Goal: Understand process/instructions: Learn how to perform a task or action

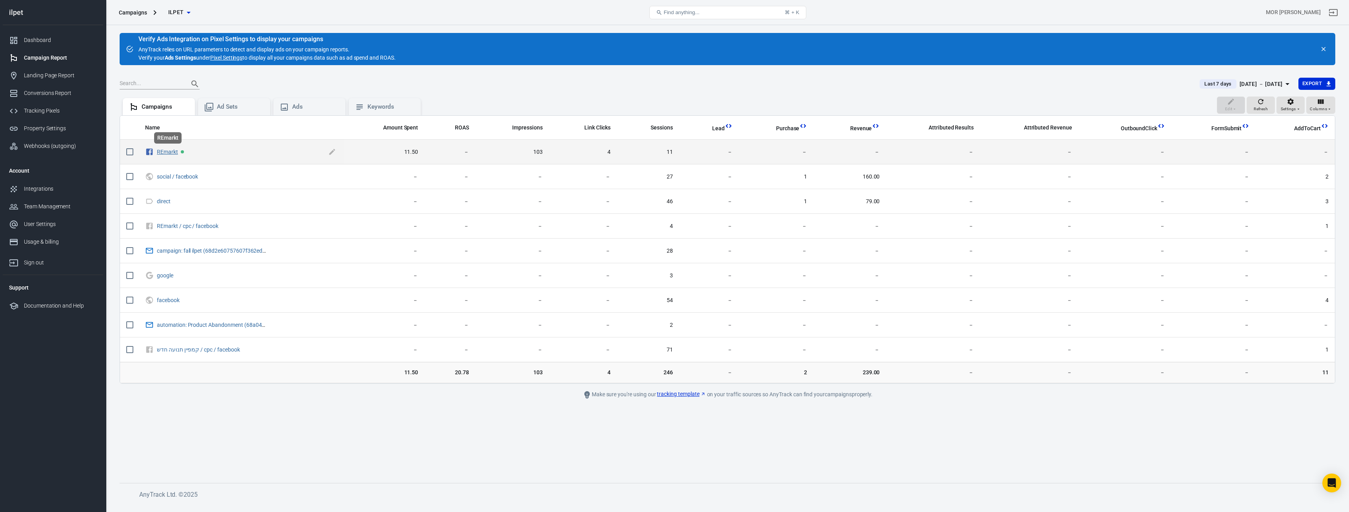
click at [169, 153] on link "REmarkt" at bounding box center [167, 152] width 21 height 6
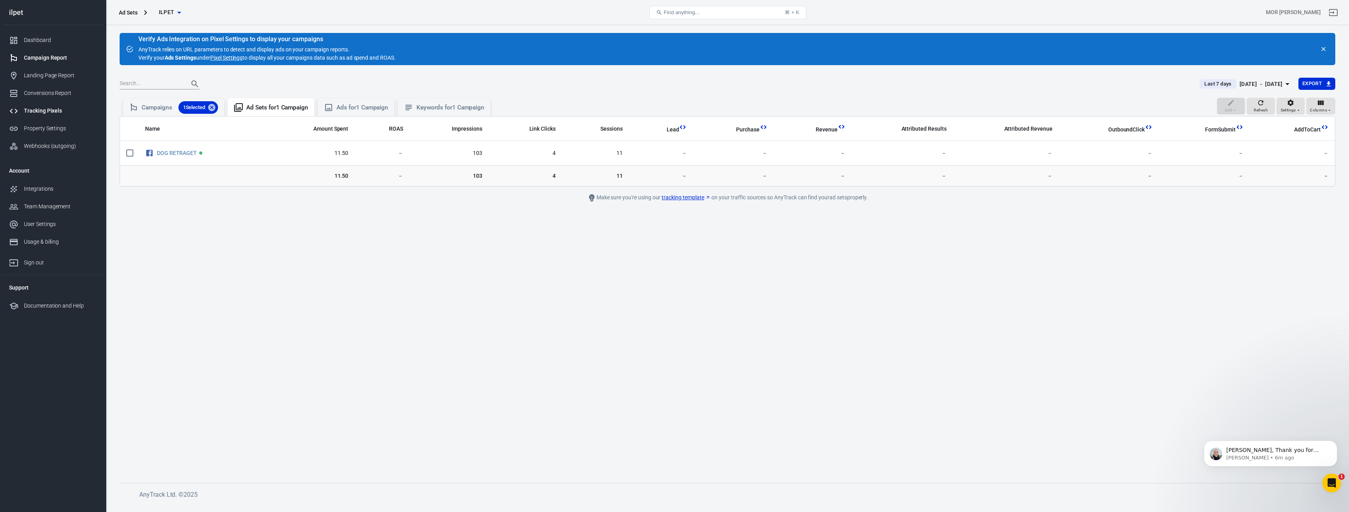
click at [66, 112] on div "Tracking Pixels" at bounding box center [60, 111] width 73 height 8
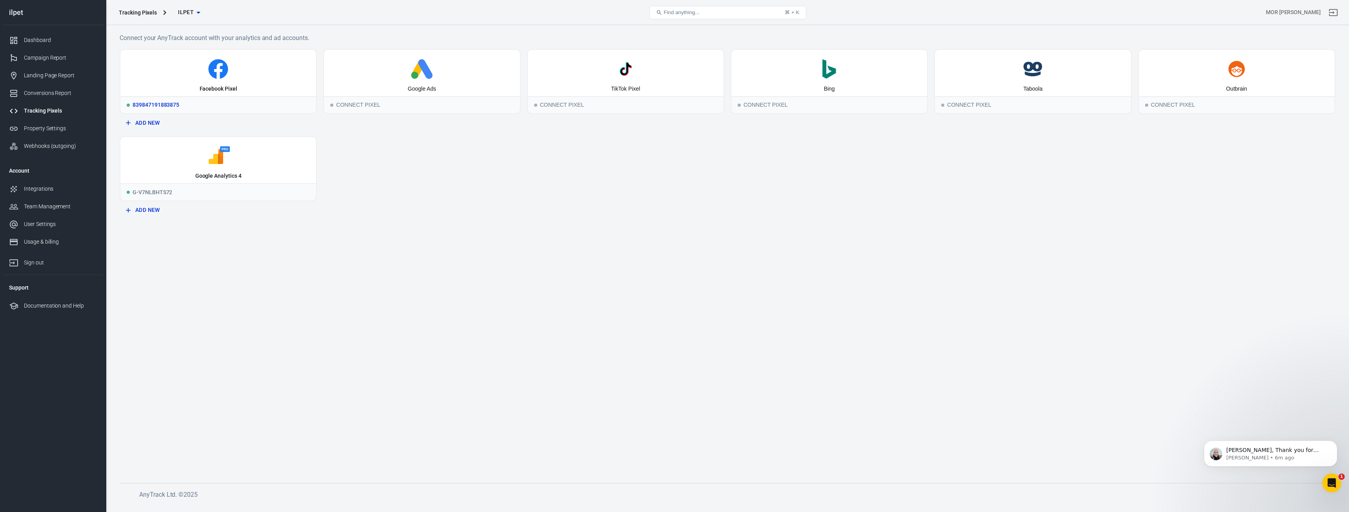
click at [203, 58] on div "Facebook Pixel" at bounding box center [218, 73] width 196 height 46
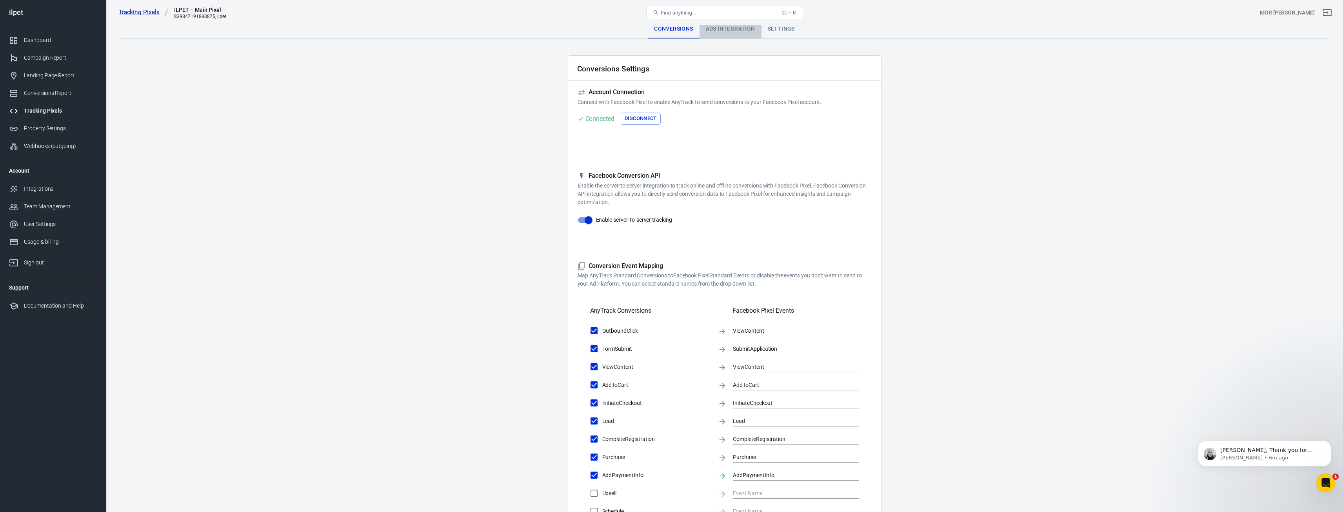
click at [712, 35] on div "Ads Integration" at bounding box center [730, 29] width 62 height 19
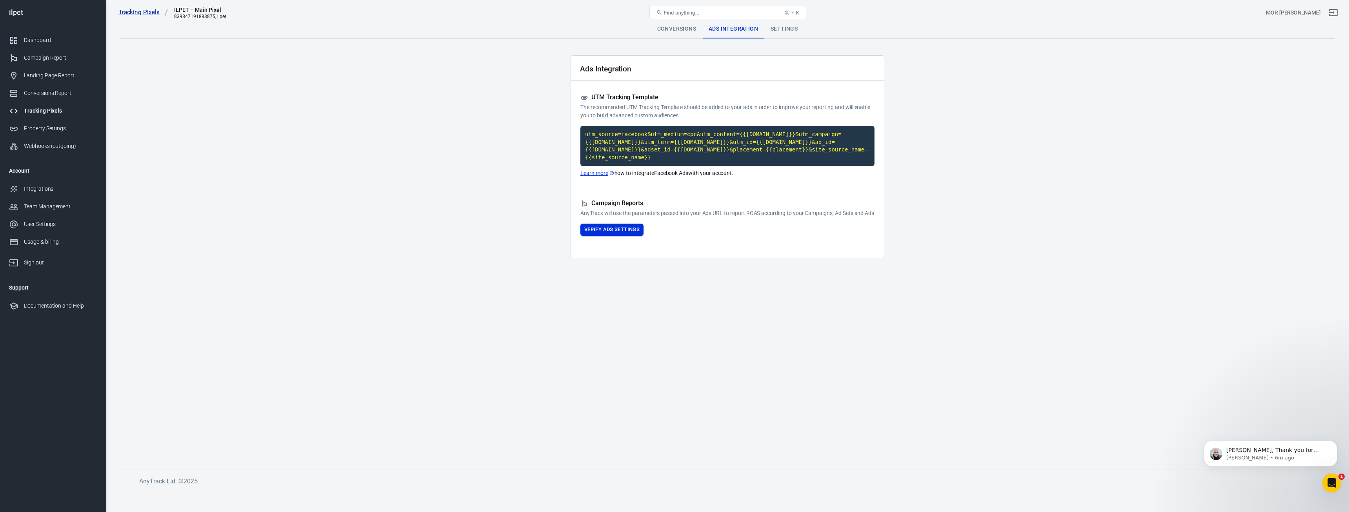
click at [613, 232] on button "Verify Ads Settings" at bounding box center [611, 229] width 63 height 12
click at [600, 254] on div "REmarkt" at bounding box center [727, 257] width 274 height 16
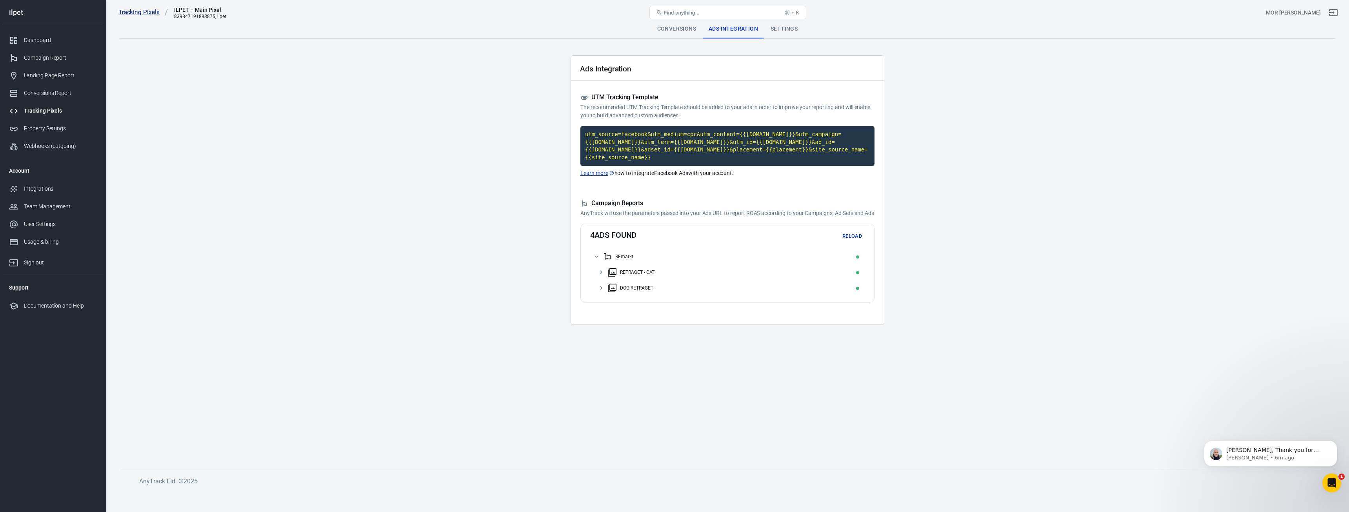
click at [597, 288] on div "DOG RETRAGET" at bounding box center [727, 288] width 274 height 16
click at [597, 271] on div "‏‎RETRAGET‎‏ - CAT" at bounding box center [727, 272] width 274 height 16
click at [1273, 461] on div "[PERSON_NAME], Thank you for reaching out! To ensure that Anytrack can properly…" at bounding box center [1270, 453] width 133 height 26
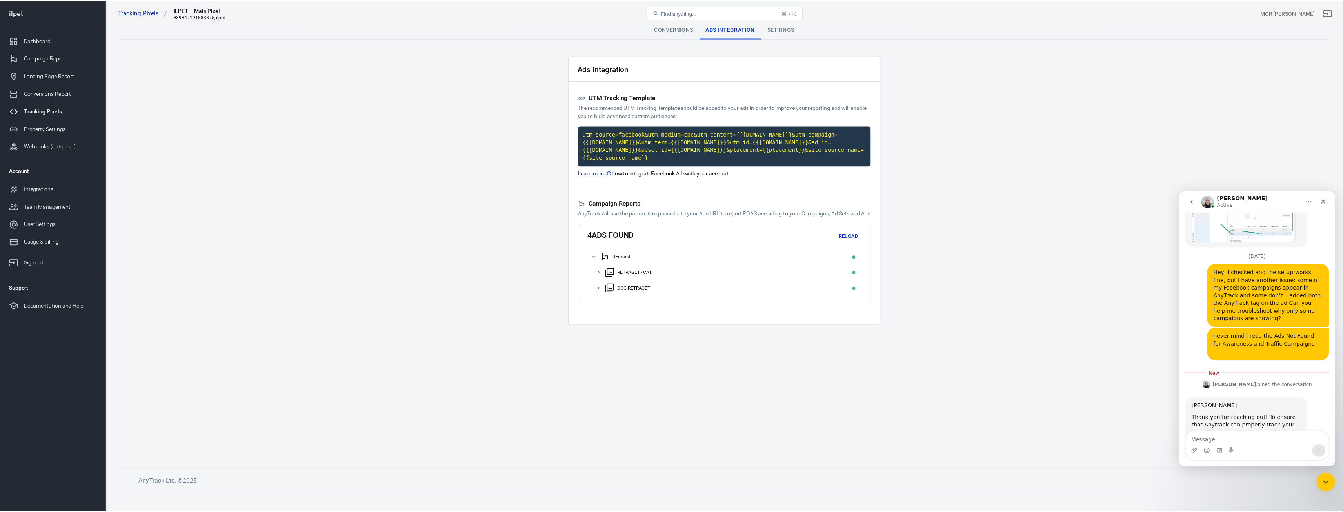
scroll to position [2433, 0]
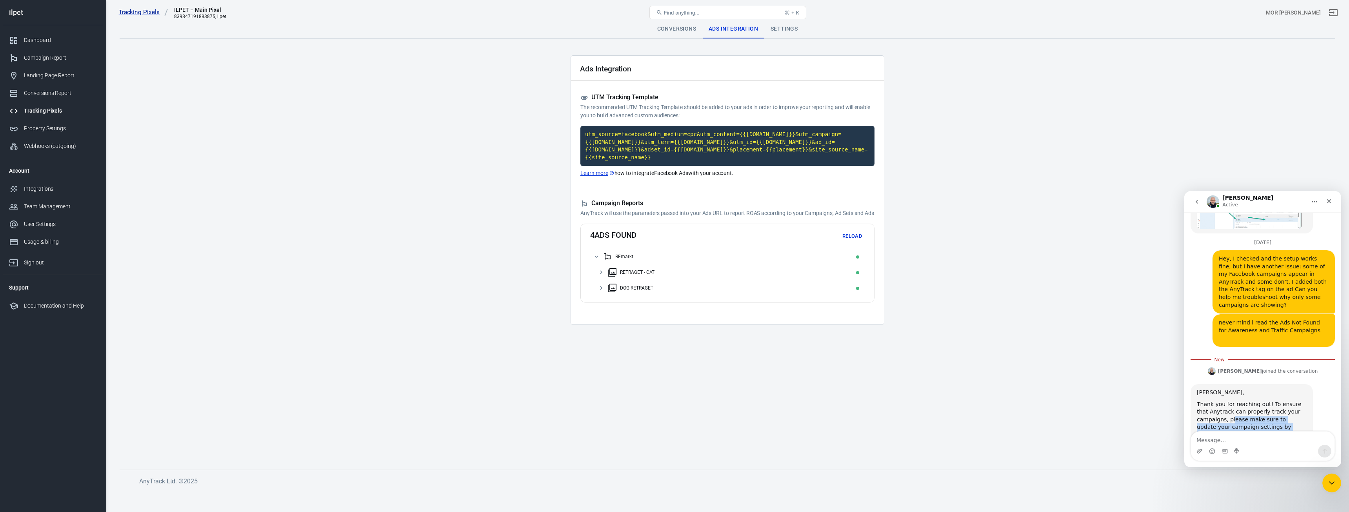
drag, startPoint x: 1202, startPoint y: 312, endPoint x: 1297, endPoint y: 399, distance: 128.5
click at [1297, 399] on div "[PERSON_NAME], Thank you for reaching out! To ensure that Anytrack can properly…" at bounding box center [1252, 456] width 110 height 135
click at [1297, 511] on div "Laurent says…" at bounding box center [1252, 514] width 110 height 4
click at [1215, 367] on img "Laurent says…" at bounding box center [1212, 371] width 8 height 8
drag, startPoint x: 1224, startPoint y: 266, endPoint x: 2282, endPoint y: 395, distance: 1065.2
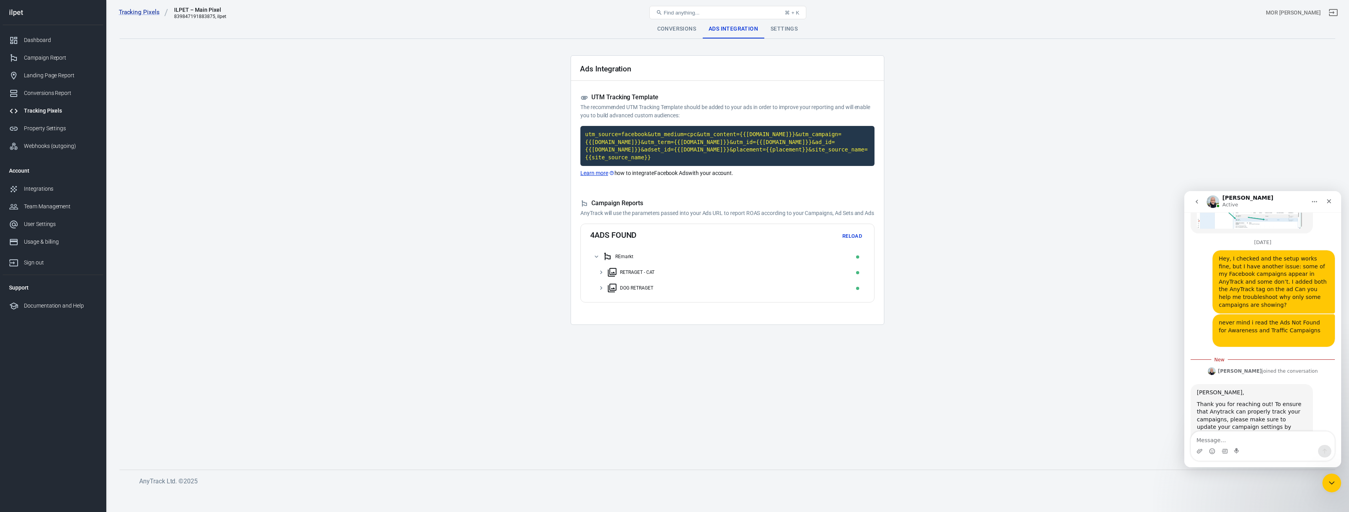
click at [1215, 367] on img "Laurent says…" at bounding box center [1212, 371] width 8 height 8
click at [697, 32] on div "Conversions" at bounding box center [676, 29] width 51 height 19
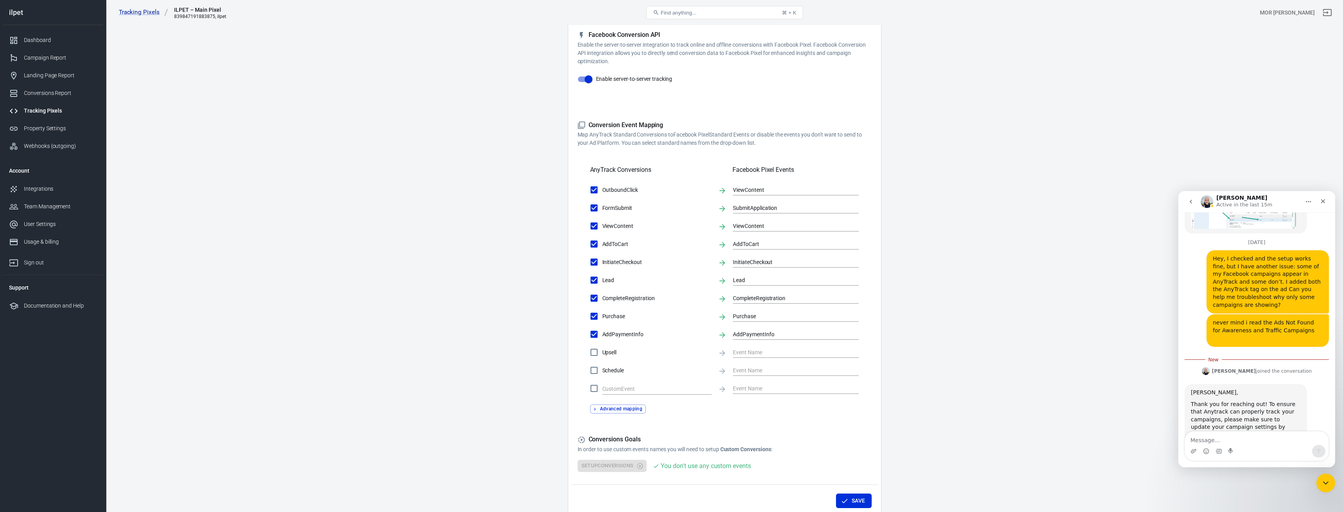
scroll to position [157, 0]
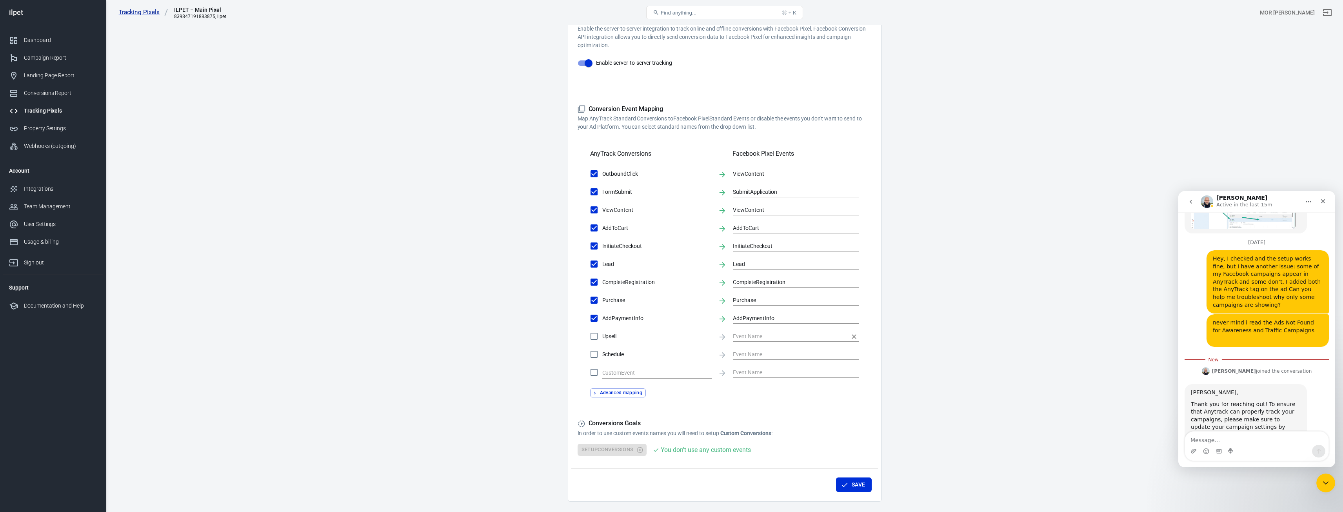
click at [755, 338] on input "text" at bounding box center [790, 336] width 114 height 10
click at [921, 278] on main "Conversions Ads Integration Settings Conversions Settings Account Connection Co…" at bounding box center [725, 182] width 1210 height 639
click at [1329, 198] on div "Close" at bounding box center [1323, 201] width 14 height 14
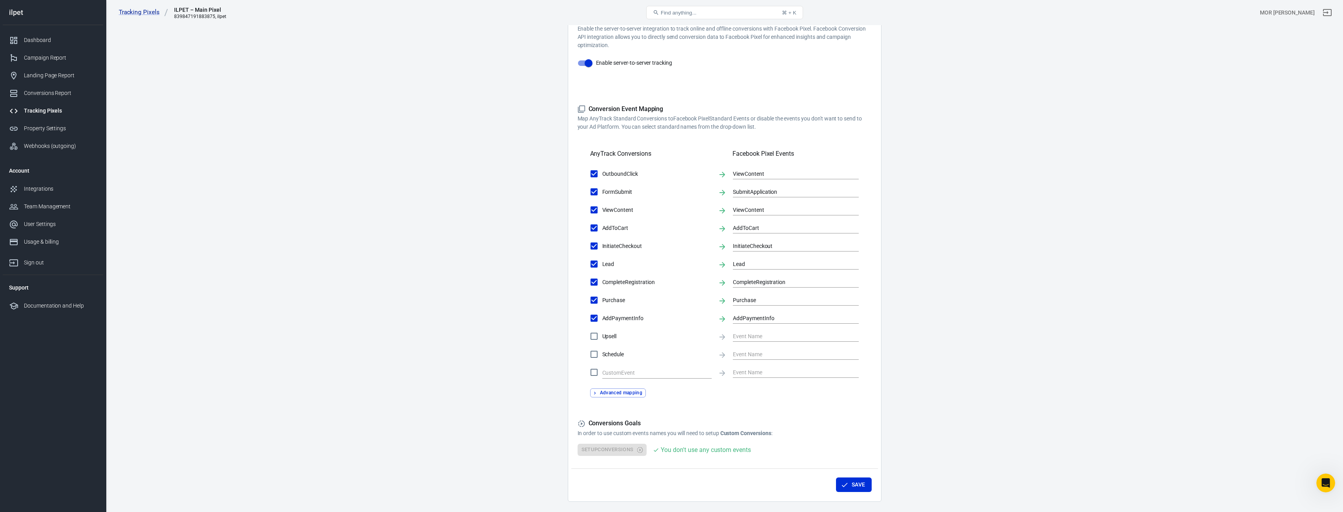
scroll to position [2420, 0]
click at [29, 188] on div "Integrations" at bounding box center [60, 189] width 73 height 8
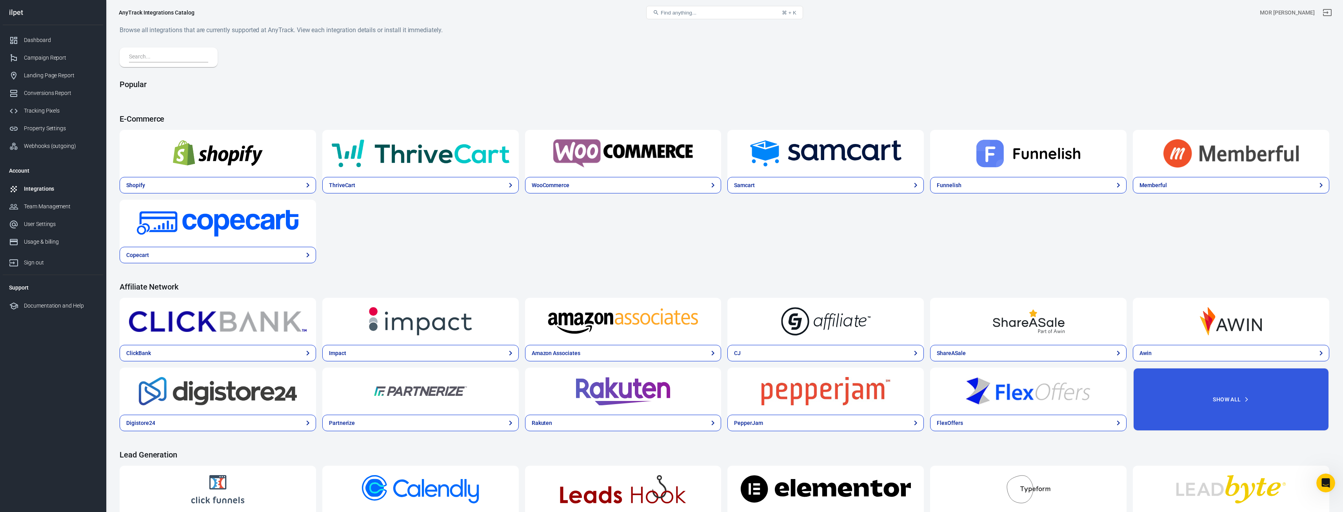
click at [654, 158] on img at bounding box center [623, 153] width 178 height 28
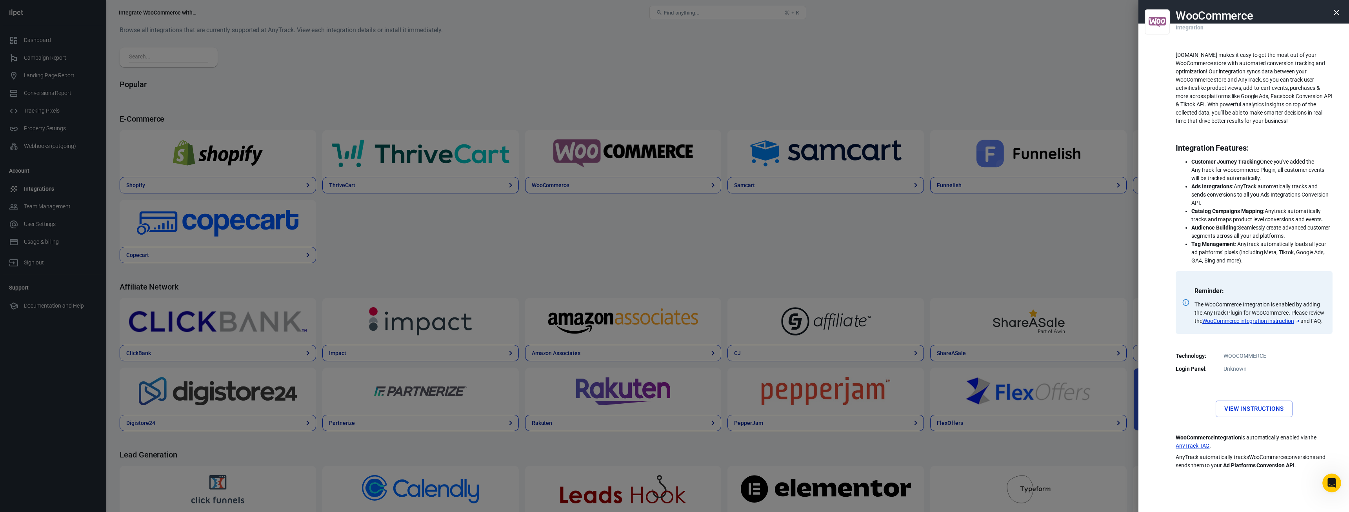
click at [649, 174] on div at bounding box center [674, 256] width 1349 height 512
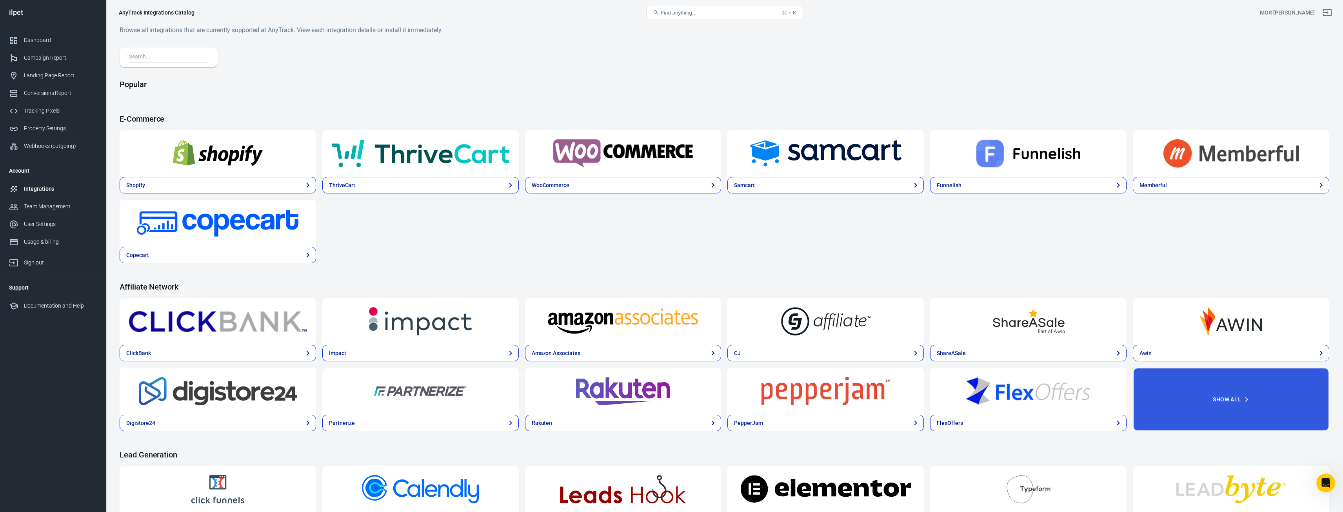
click at [53, 191] on div "Integrations" at bounding box center [60, 189] width 73 height 8
click at [655, 193] on link "WooCommerce" at bounding box center [623, 185] width 196 height 16
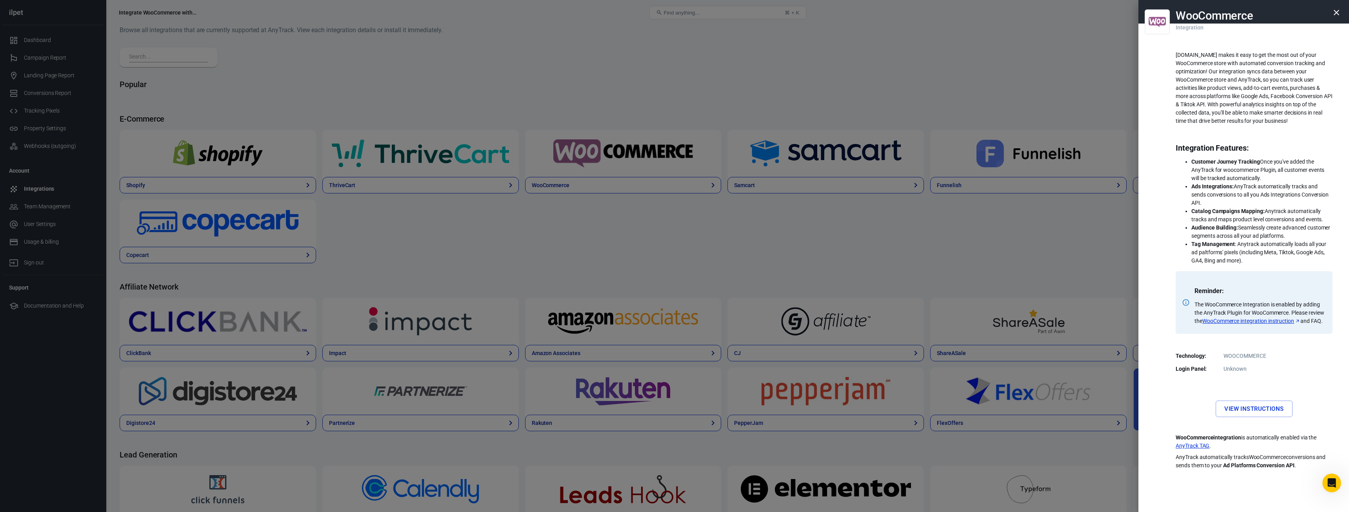
click at [1248, 413] on link "View Instructions" at bounding box center [1253, 408] width 76 height 16
click at [78, 206] on div at bounding box center [674, 256] width 1349 height 512
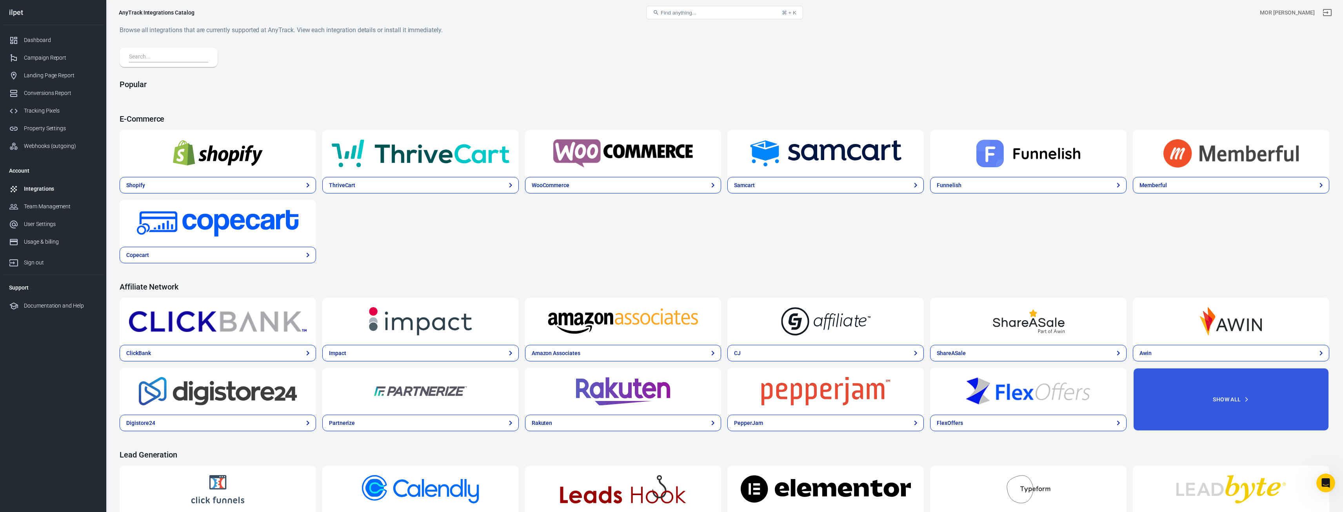
click at [62, 189] on div "Integrations" at bounding box center [60, 189] width 73 height 8
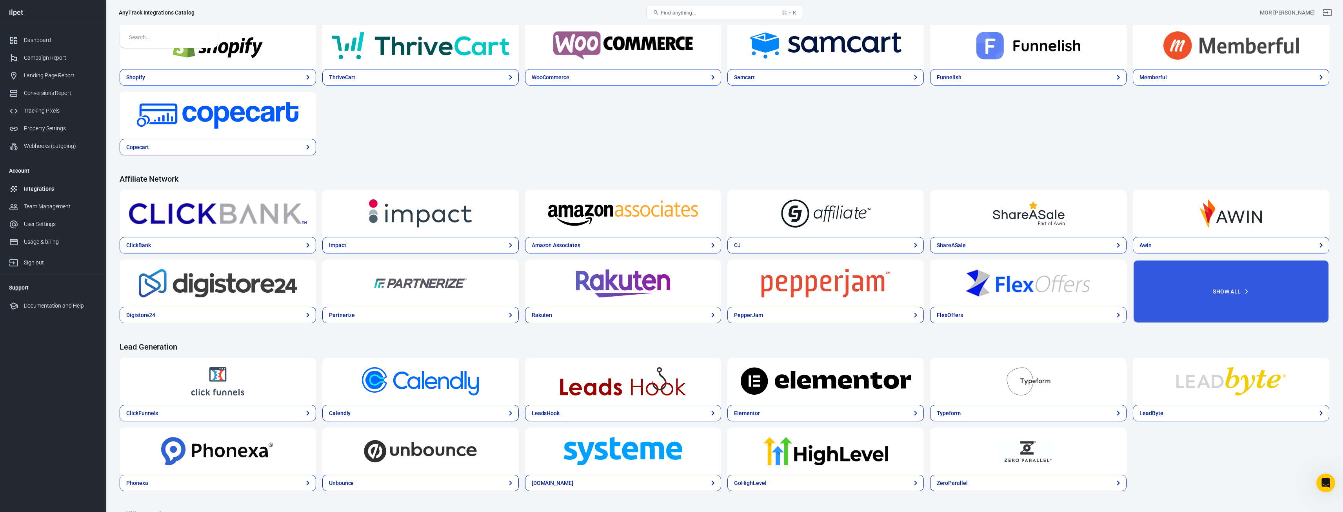
scroll to position [235, 0]
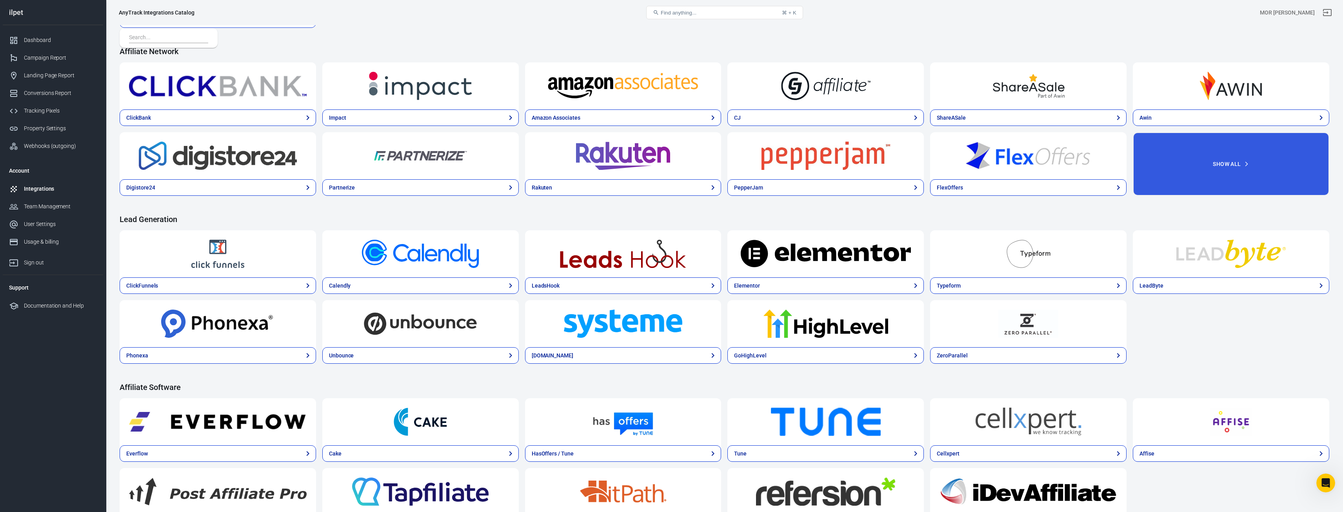
click at [820, 266] on img at bounding box center [826, 254] width 178 height 28
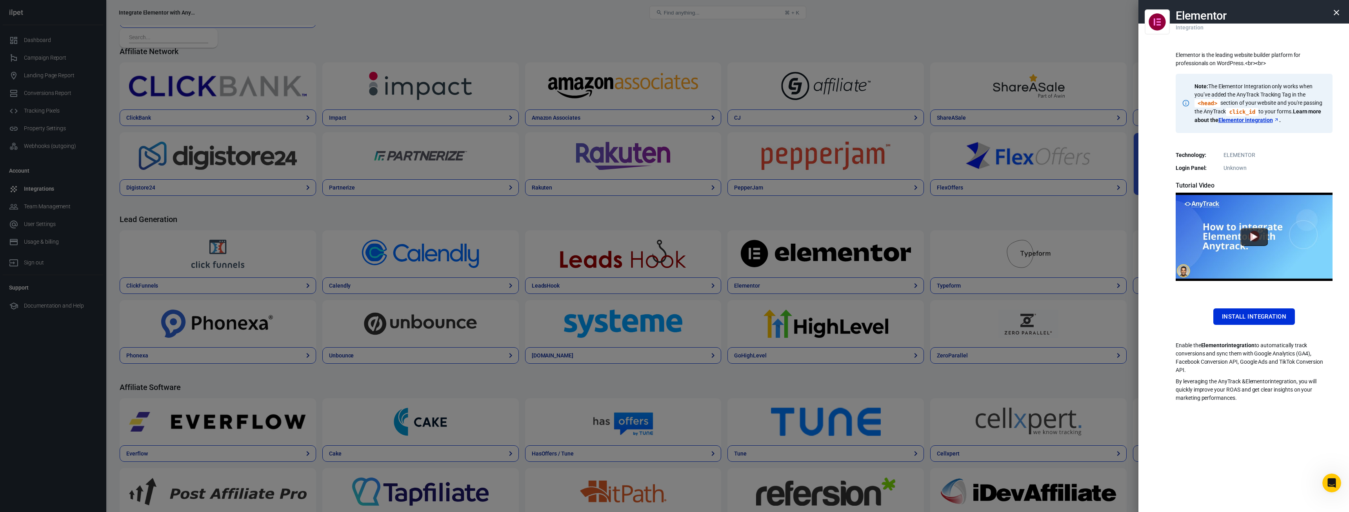
click at [643, 256] on div at bounding box center [674, 256] width 1349 height 512
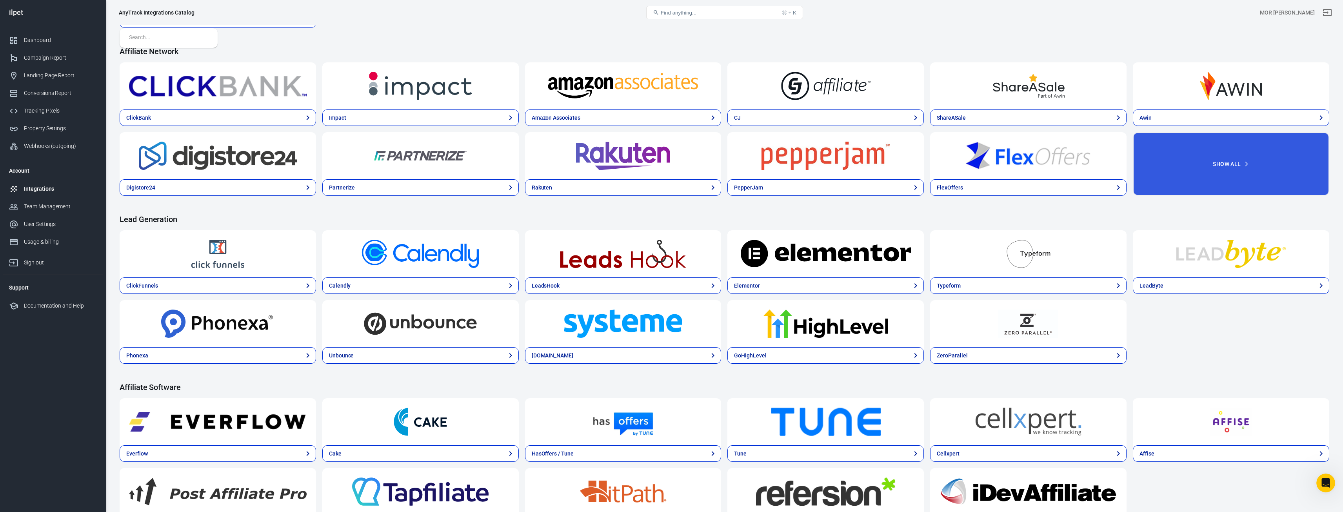
click at [647, 263] on img at bounding box center [623, 254] width 178 height 28
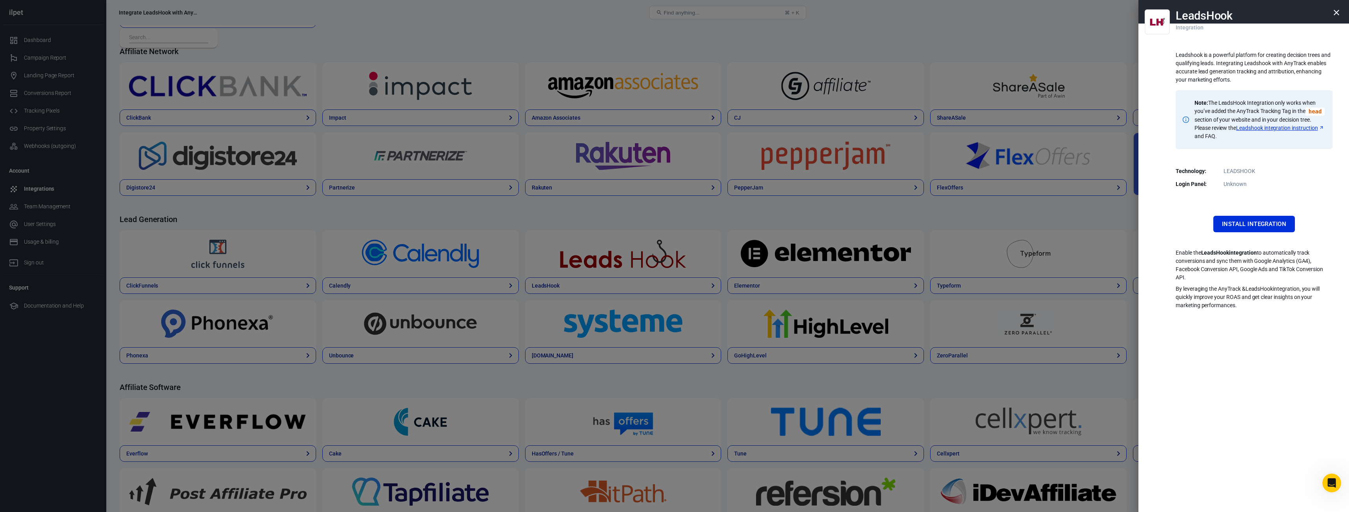
click at [618, 266] on div at bounding box center [674, 256] width 1349 height 512
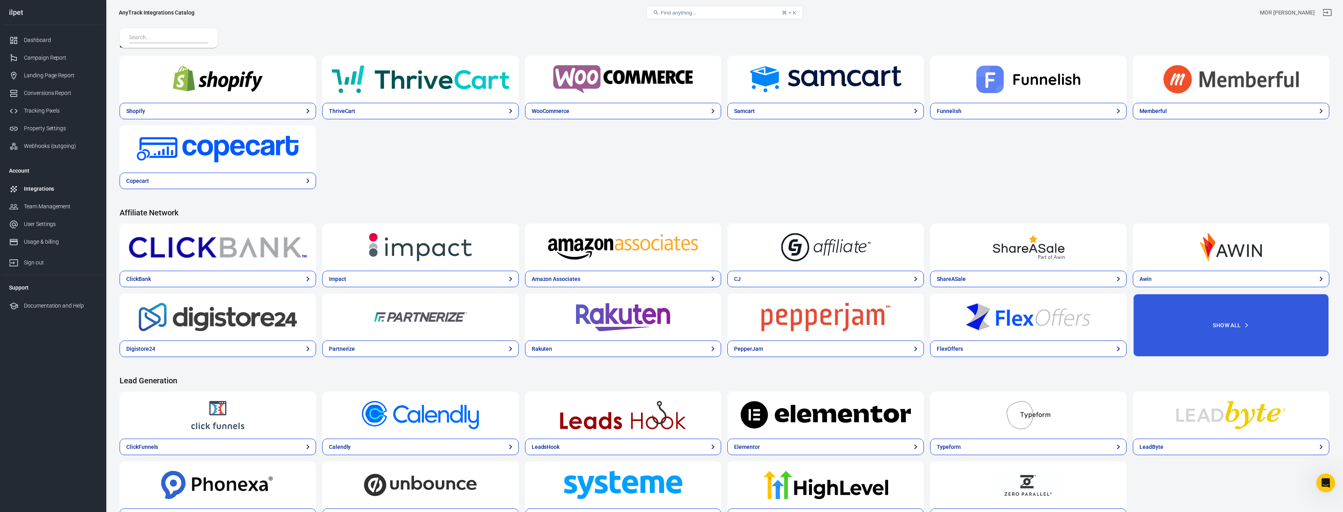
scroll to position [118, 0]
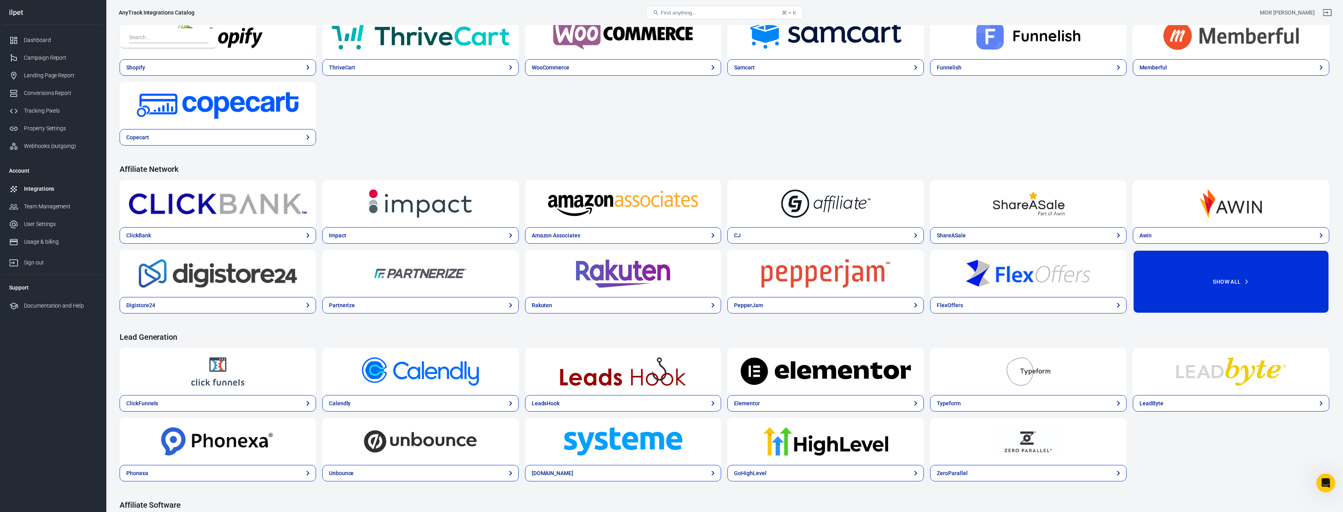
click at [1273, 295] on button "Show All" at bounding box center [1231, 282] width 196 height 64
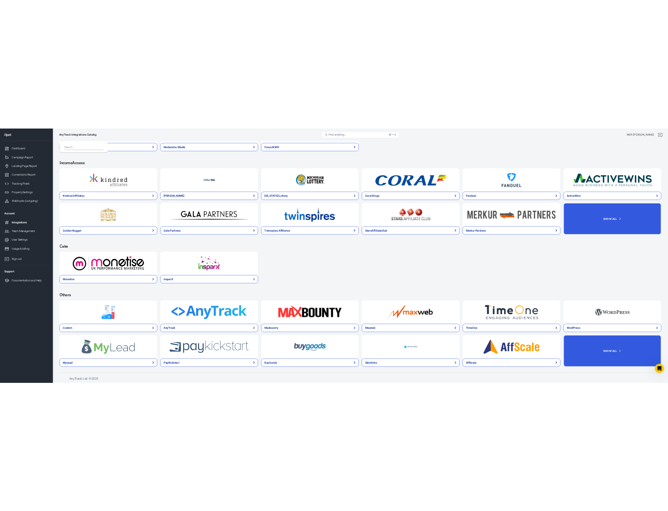
scroll to position [1197, 0]
